Goal: Find specific page/section: Find specific page/section

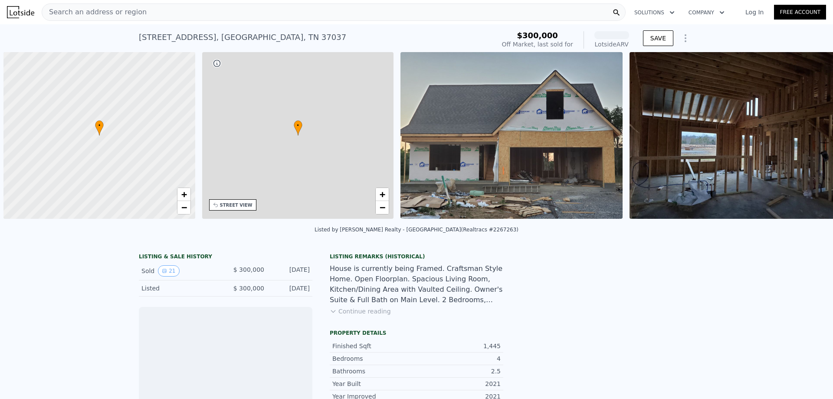
scroll to position [0, 3]
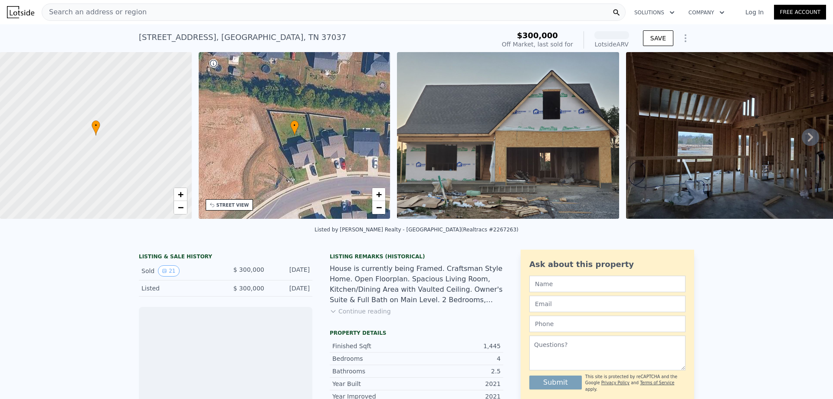
click at [73, 12] on span "Search an address or region" at bounding box center [94, 12] width 105 height 10
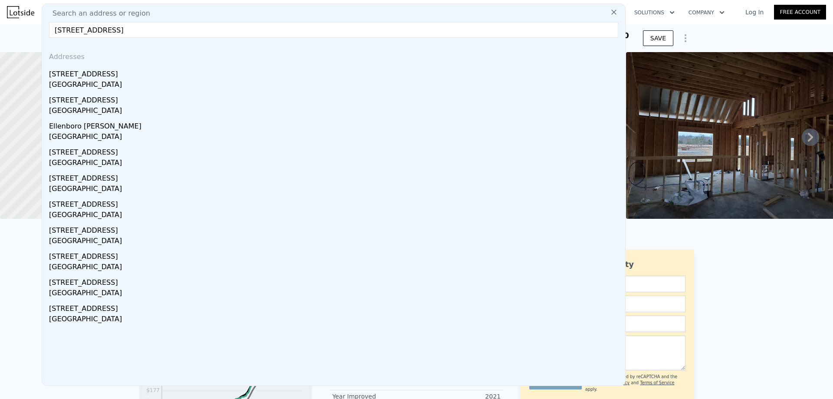
click at [188, 31] on input "[STREET_ADDRESS]" at bounding box center [333, 30] width 569 height 16
type input "[STREET_ADDRESS]"
click at [176, 29] on input "[STREET_ADDRESS]" at bounding box center [333, 30] width 569 height 16
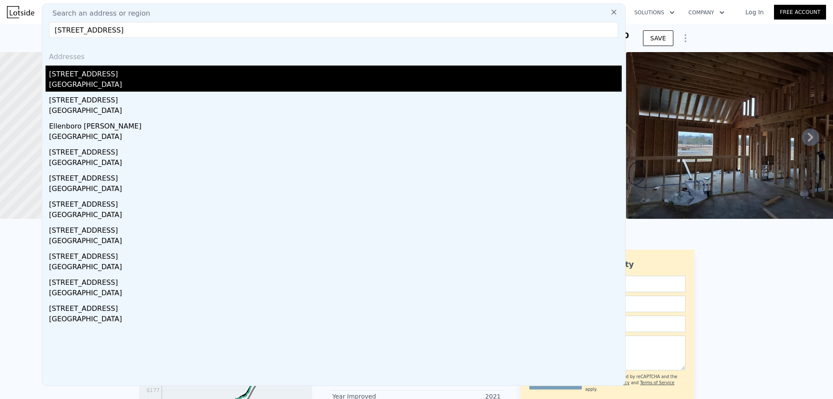
click at [136, 81] on div "[GEOGRAPHIC_DATA]" at bounding box center [335, 85] width 573 height 12
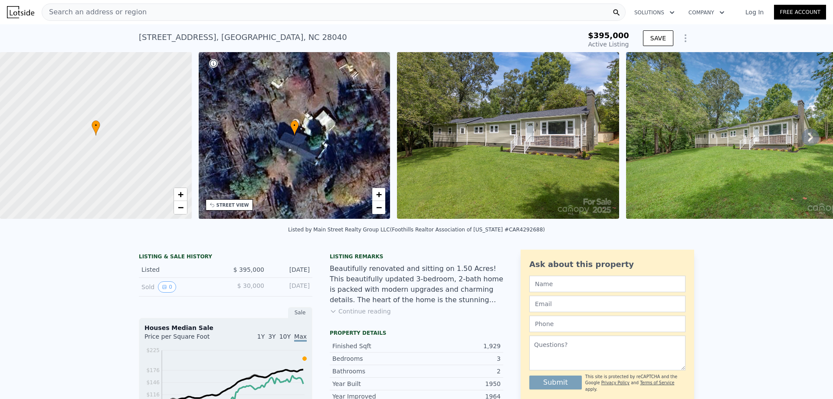
click at [805, 137] on icon at bounding box center [810, 136] width 17 height 17
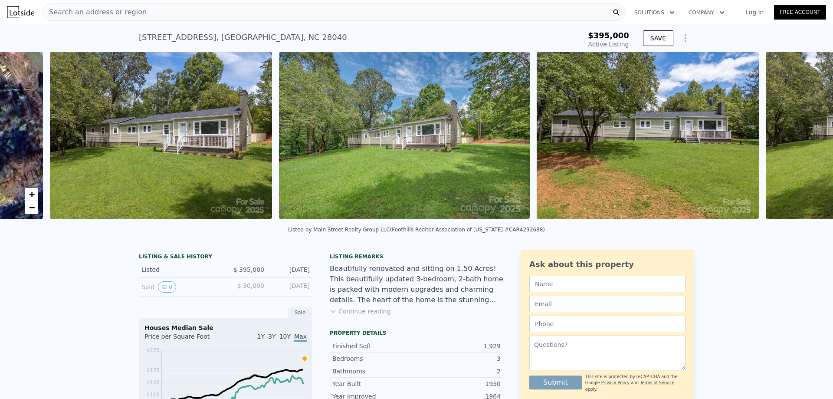
scroll to position [0, 397]
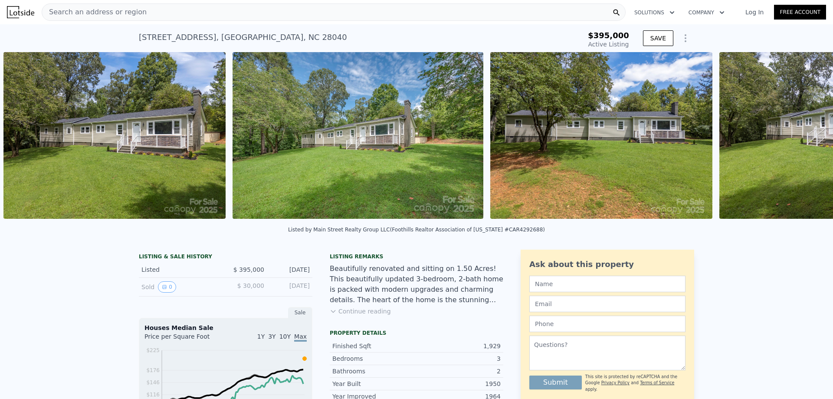
click at [804, 137] on img at bounding box center [830, 135] width 222 height 167
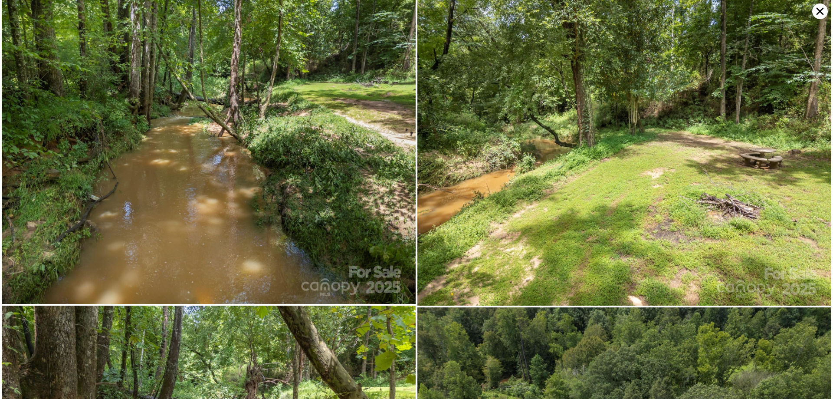
scroll to position [5601, 0]
